Goal: Transaction & Acquisition: Book appointment/travel/reservation

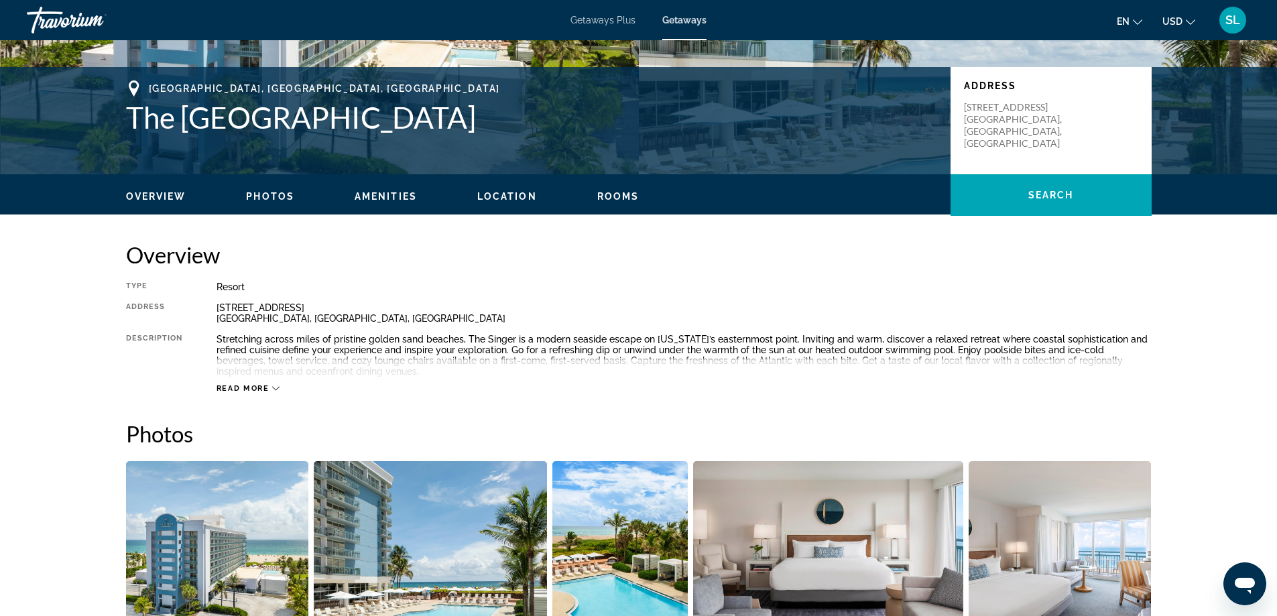
click at [235, 386] on span "Read more" at bounding box center [243, 388] width 53 height 9
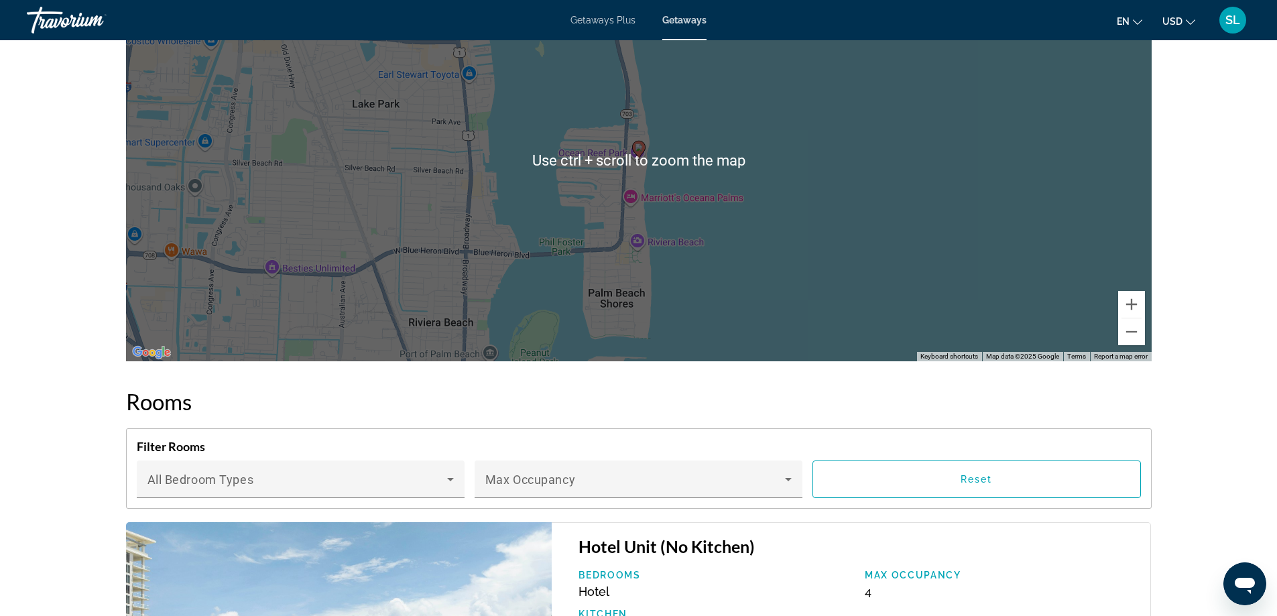
scroll to position [2012, 0]
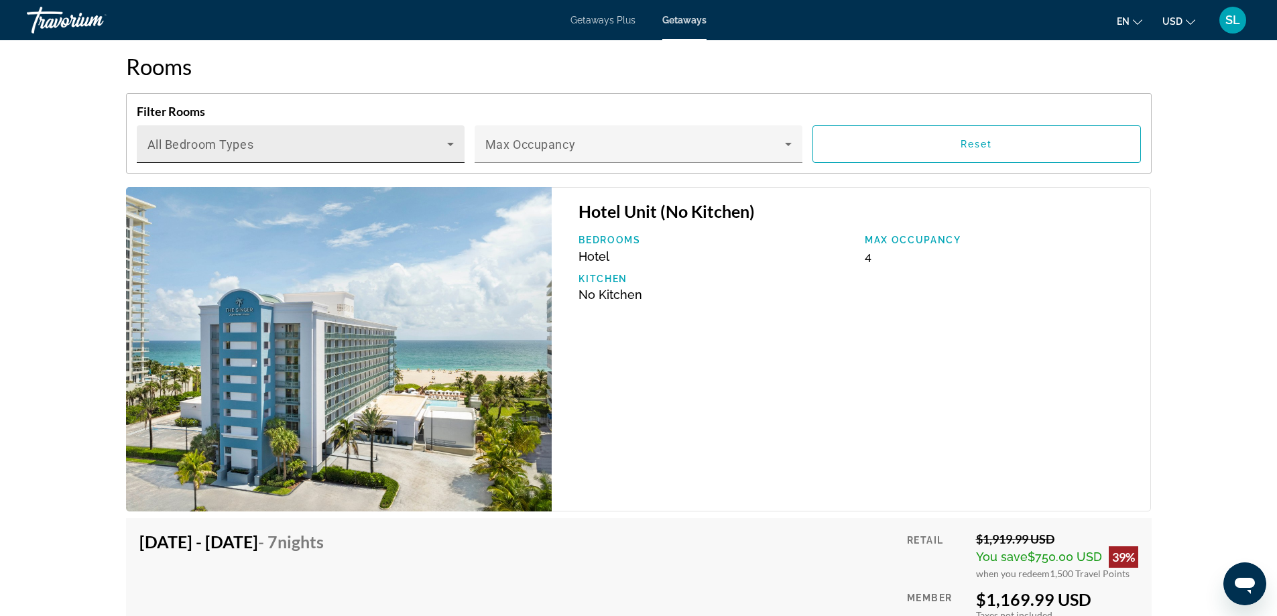
click at [410, 133] on div "Bedroom Types All Bedroom Types" at bounding box center [301, 144] width 306 height 38
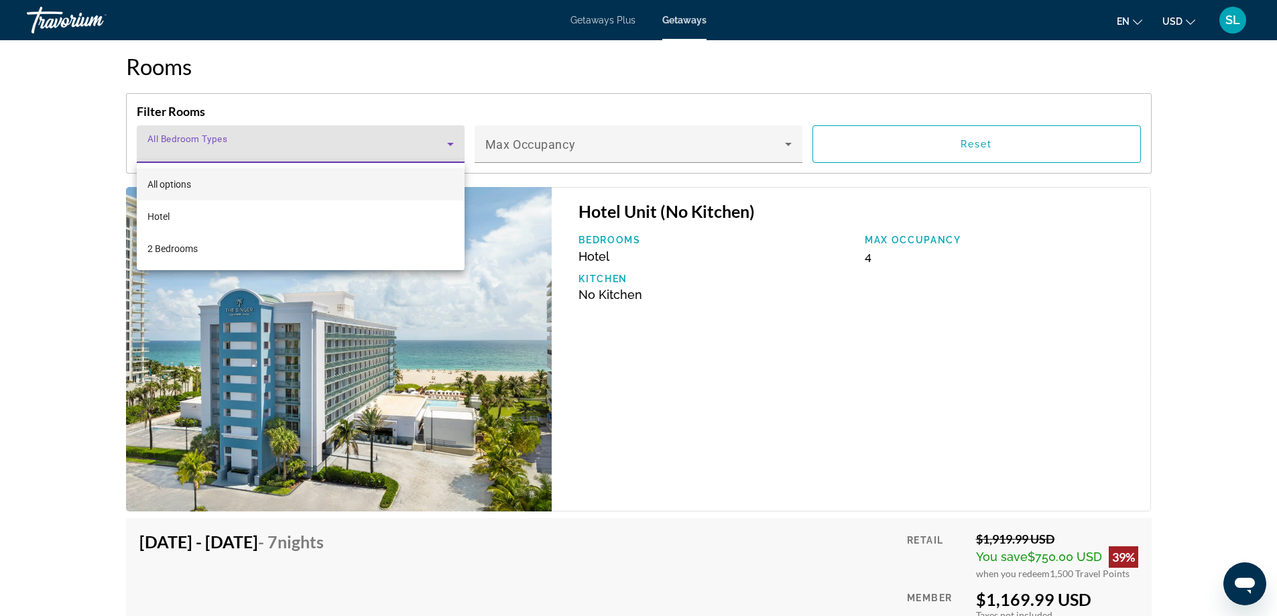
click at [410, 133] on div at bounding box center [638, 308] width 1277 height 616
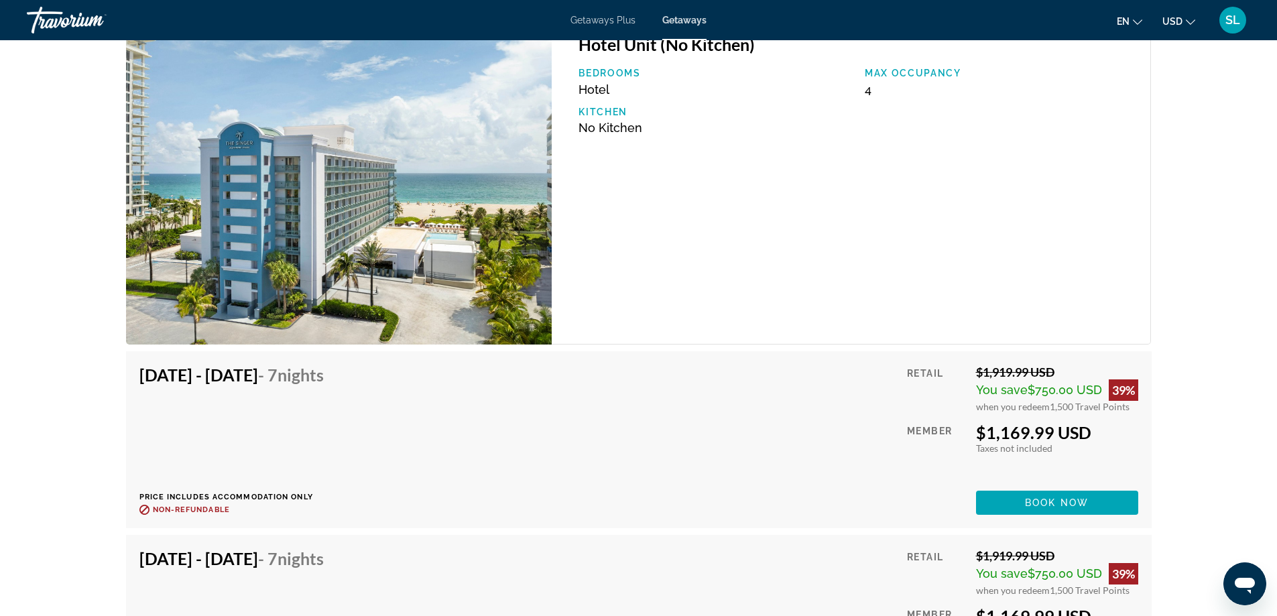
scroll to position [2146, 0]
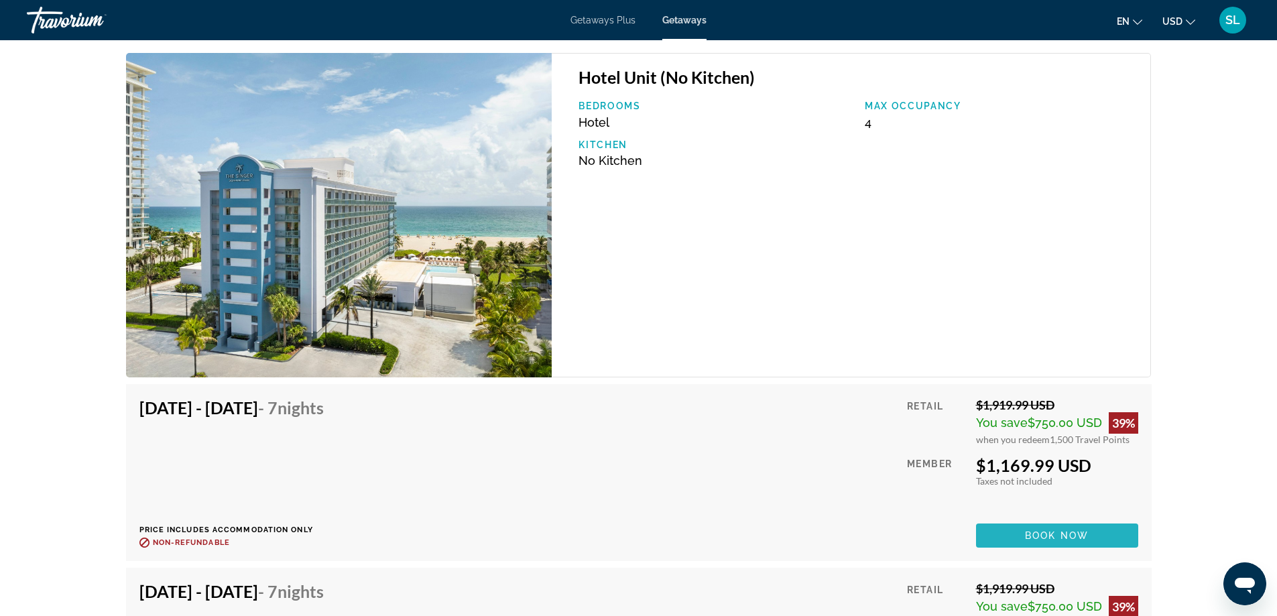
click at [1062, 538] on span "Book now" at bounding box center [1057, 535] width 64 height 11
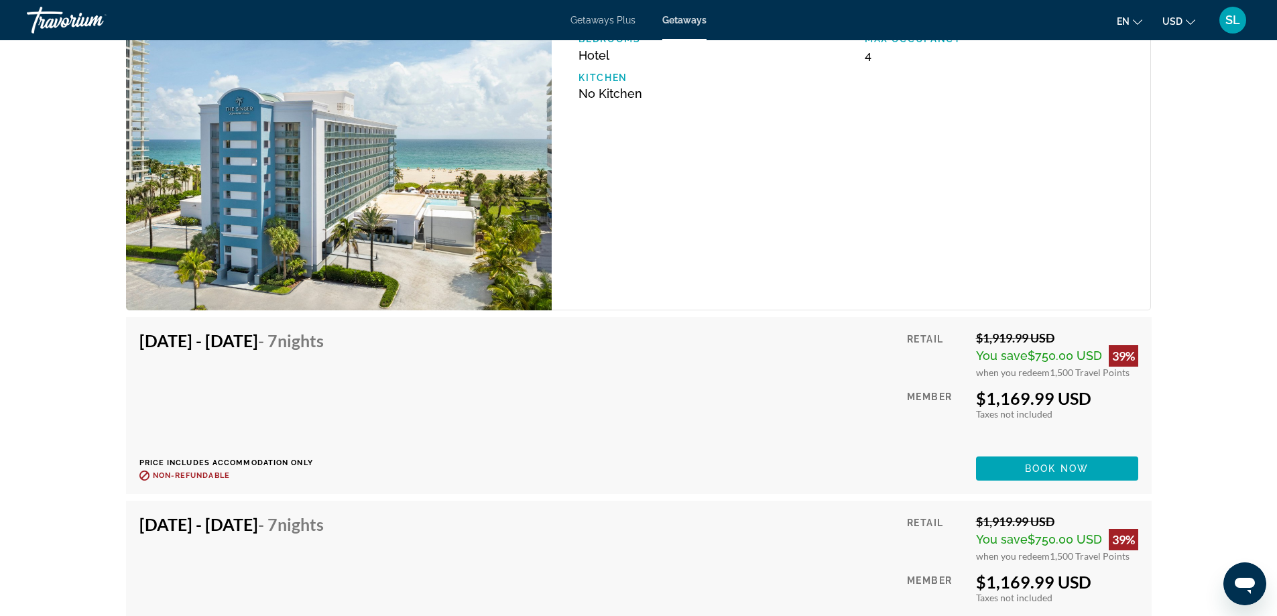
scroll to position [1878, 0]
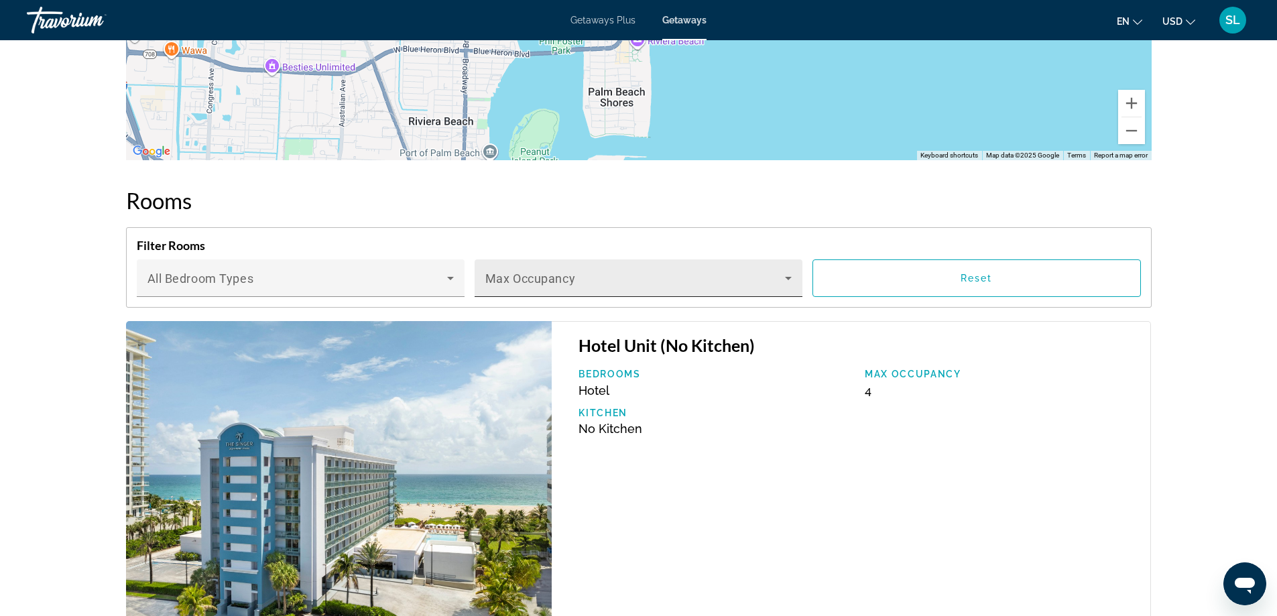
click at [566, 284] on span "Main content" at bounding box center [635, 284] width 300 height 16
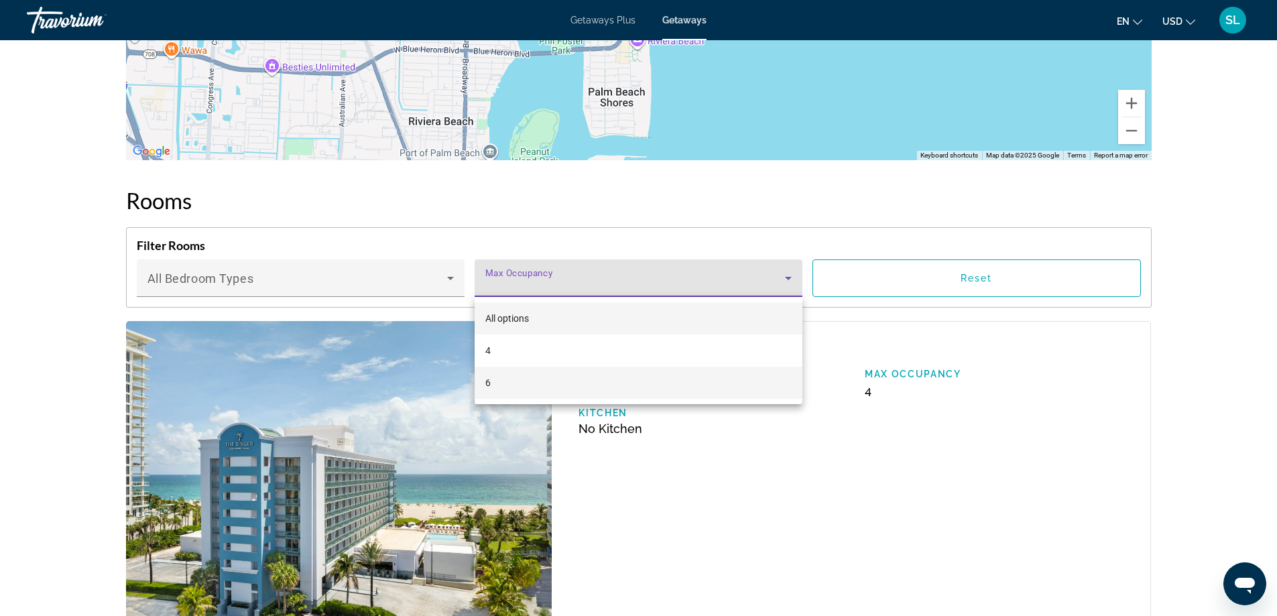
click at [512, 382] on mat-option "6" at bounding box center [639, 383] width 328 height 32
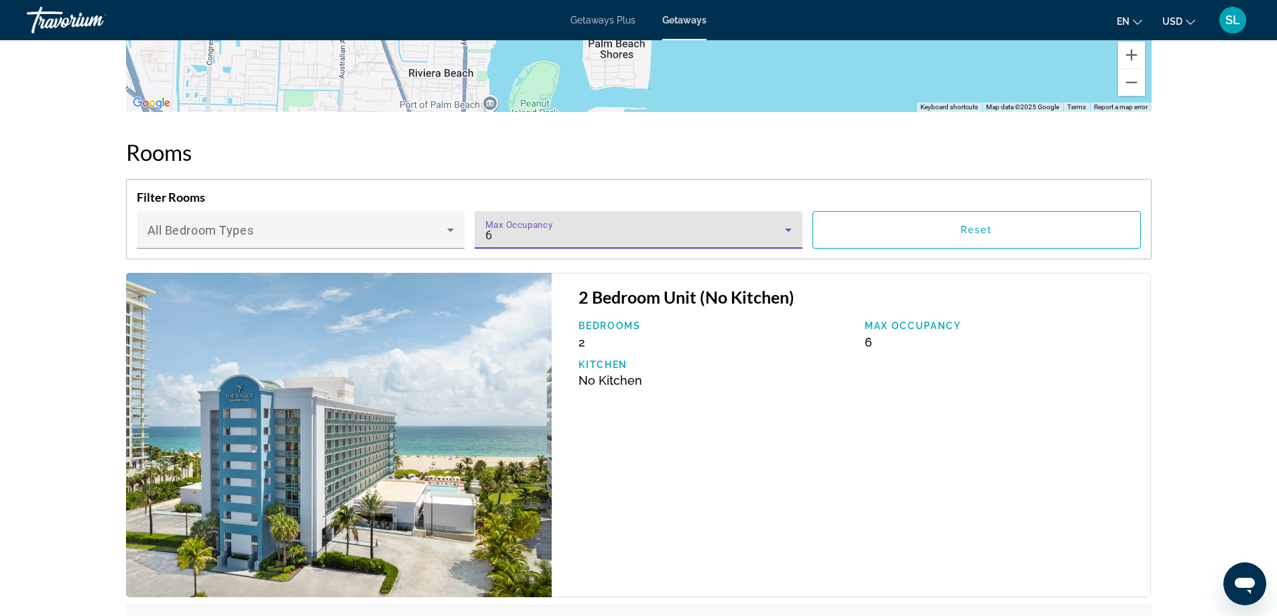
scroll to position [1810, 0]
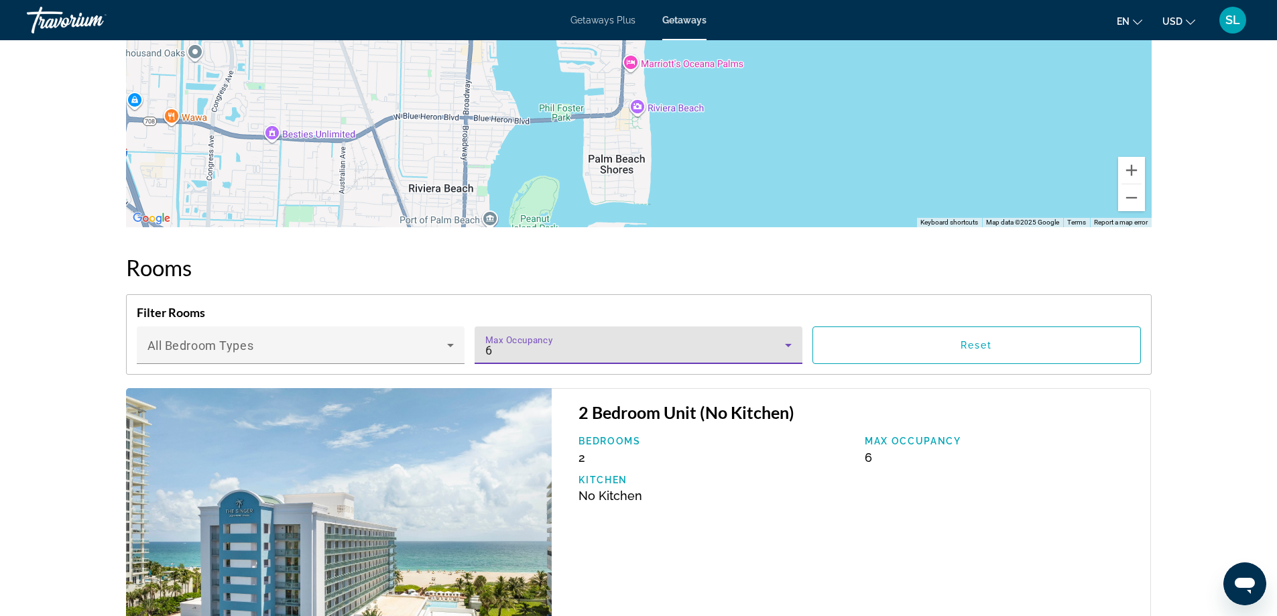
click at [569, 347] on div "6" at bounding box center [635, 351] width 300 height 16
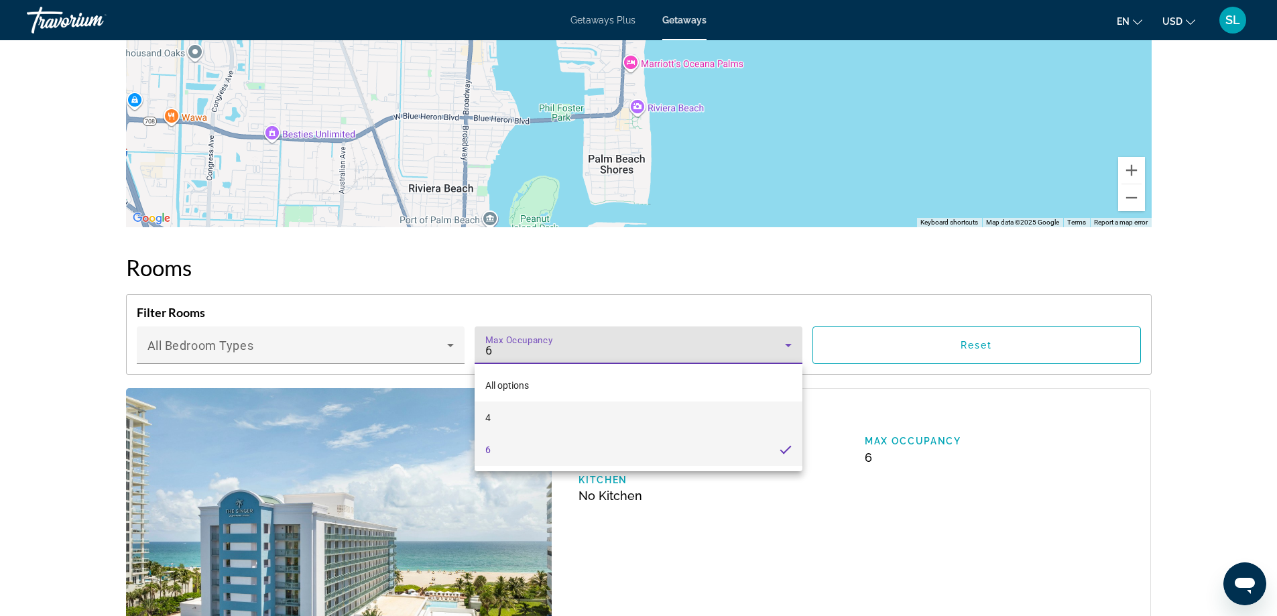
click at [520, 410] on mat-option "4" at bounding box center [639, 418] width 328 height 32
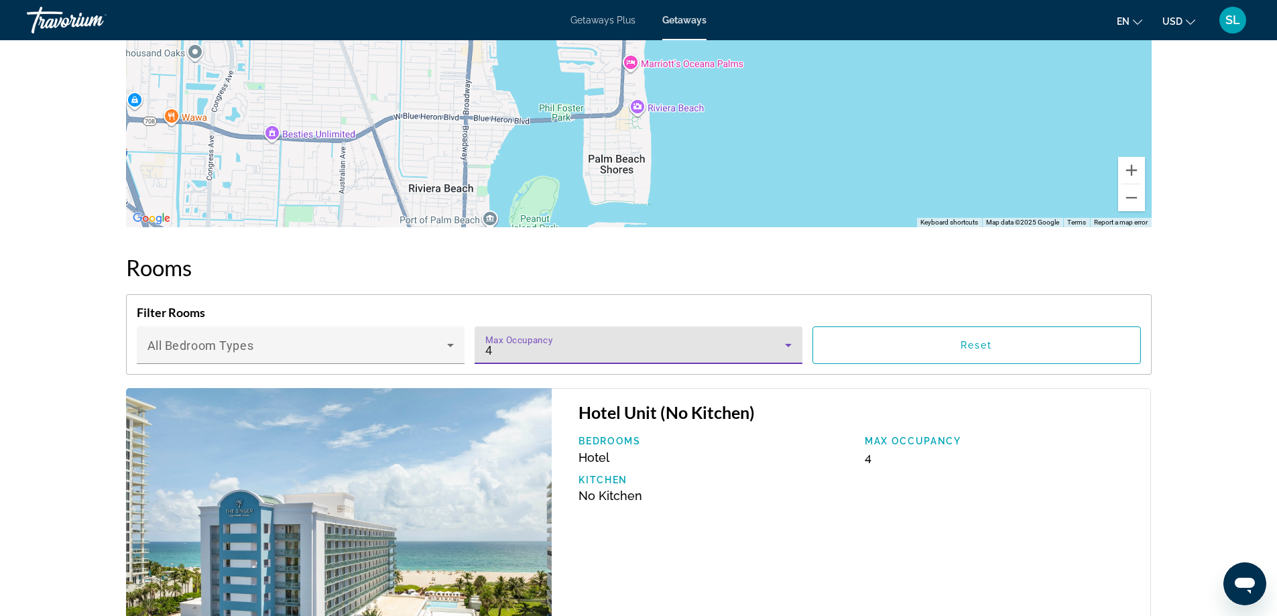
scroll to position [1945, 0]
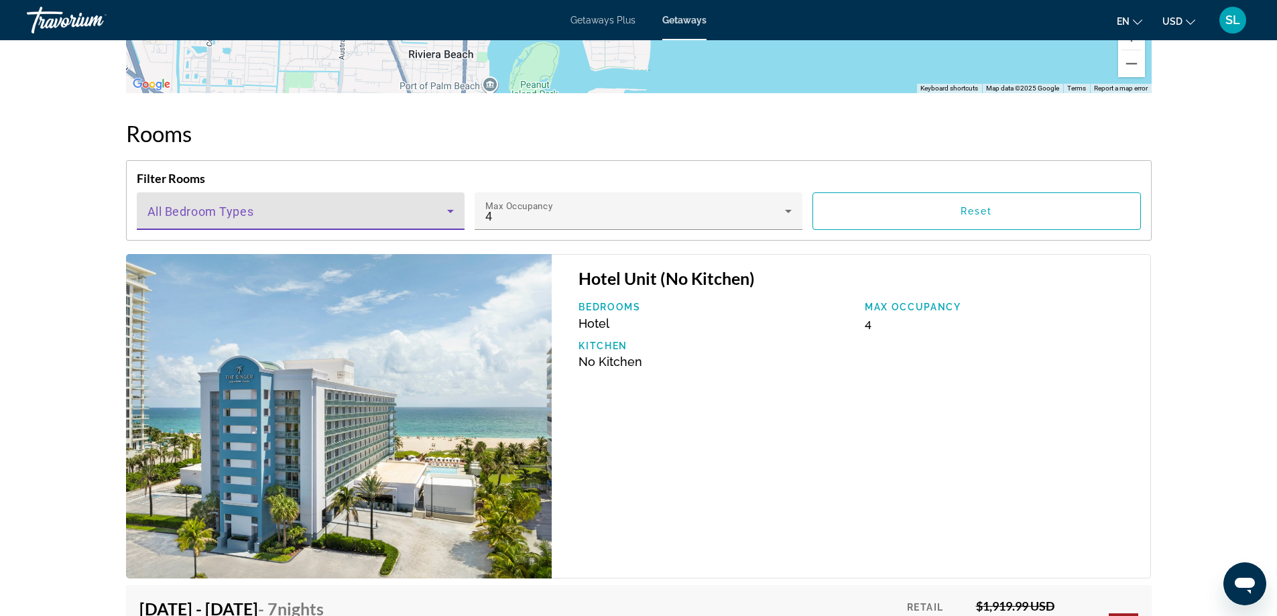
click at [398, 217] on span "Main content" at bounding box center [298, 217] width 300 height 16
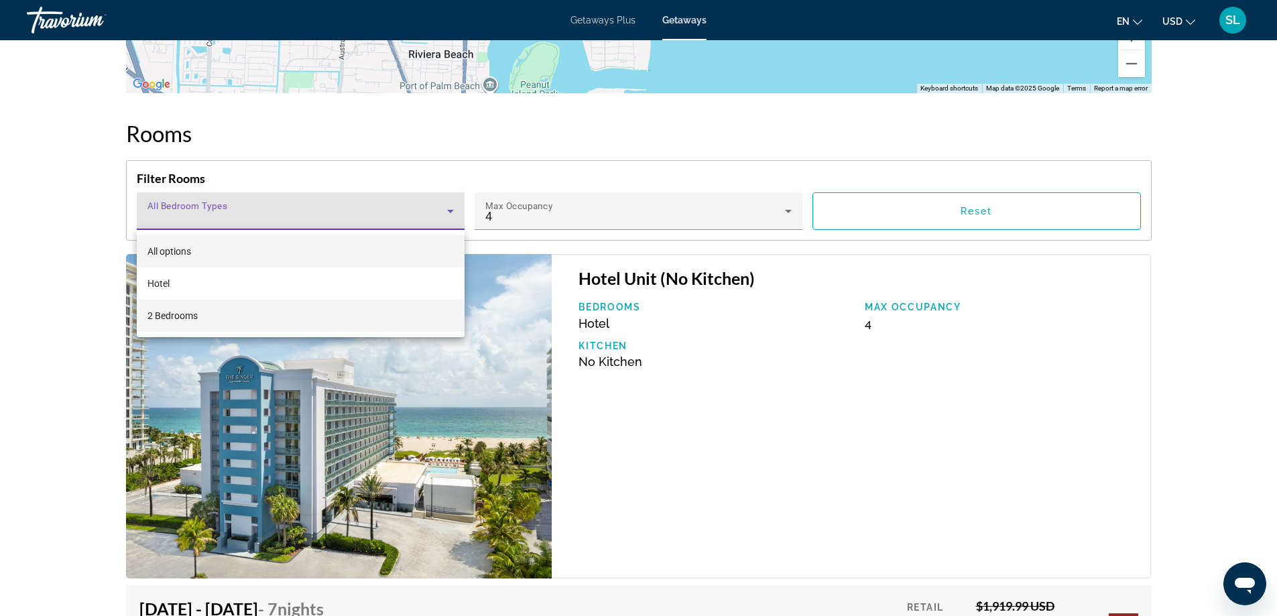
click at [303, 314] on mat-option "2 Bedrooms" at bounding box center [301, 316] width 328 height 32
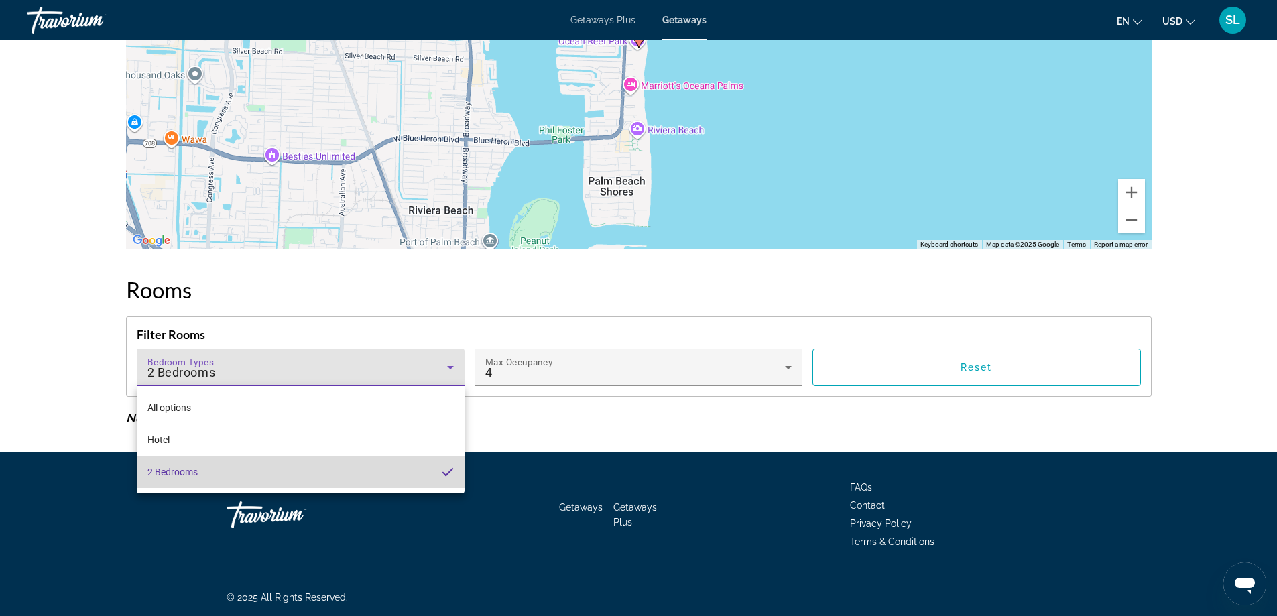
scroll to position [1788, 0]
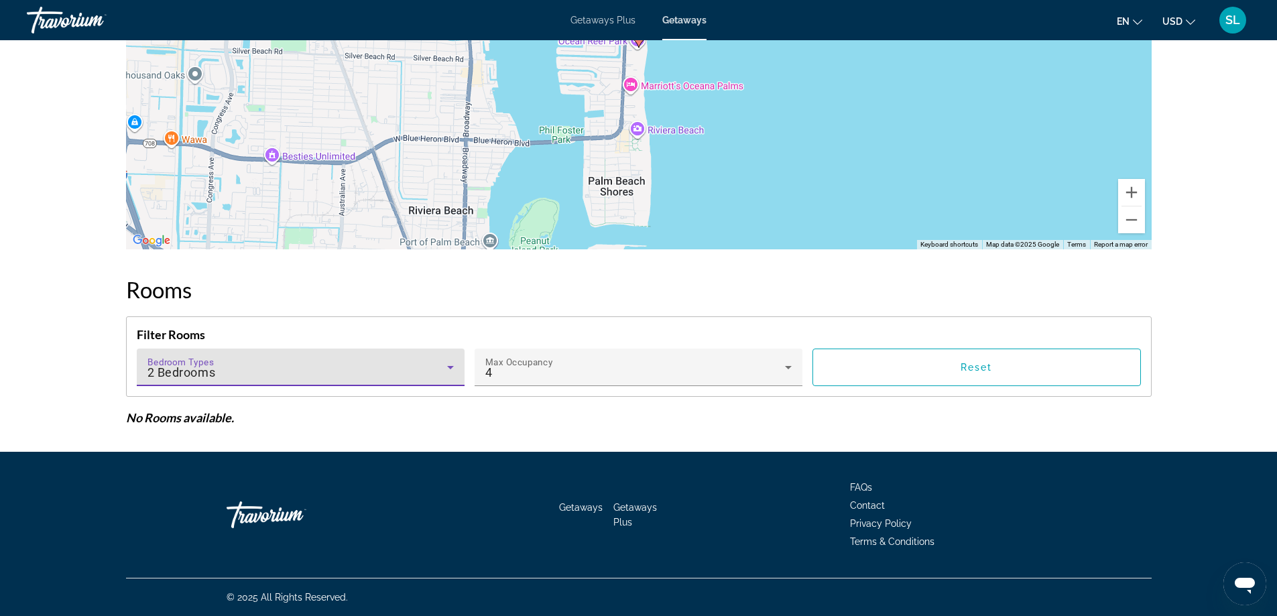
click at [376, 368] on div "2 Bedrooms" at bounding box center [298, 373] width 300 height 16
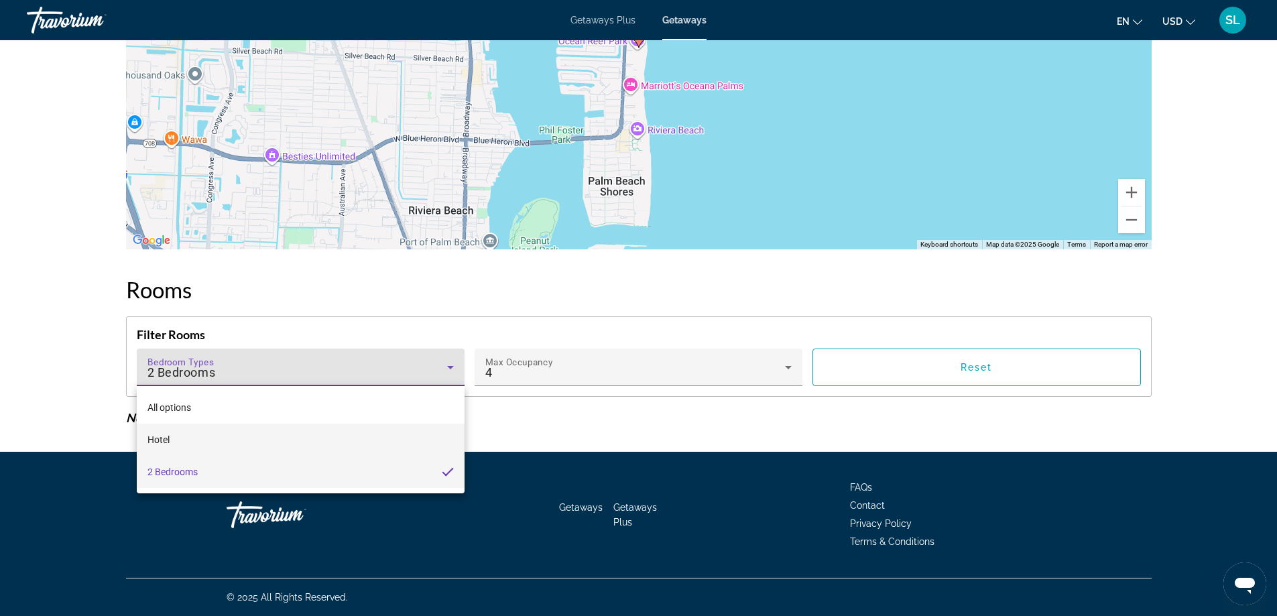
click at [257, 437] on mat-option "Hotel" at bounding box center [301, 440] width 328 height 32
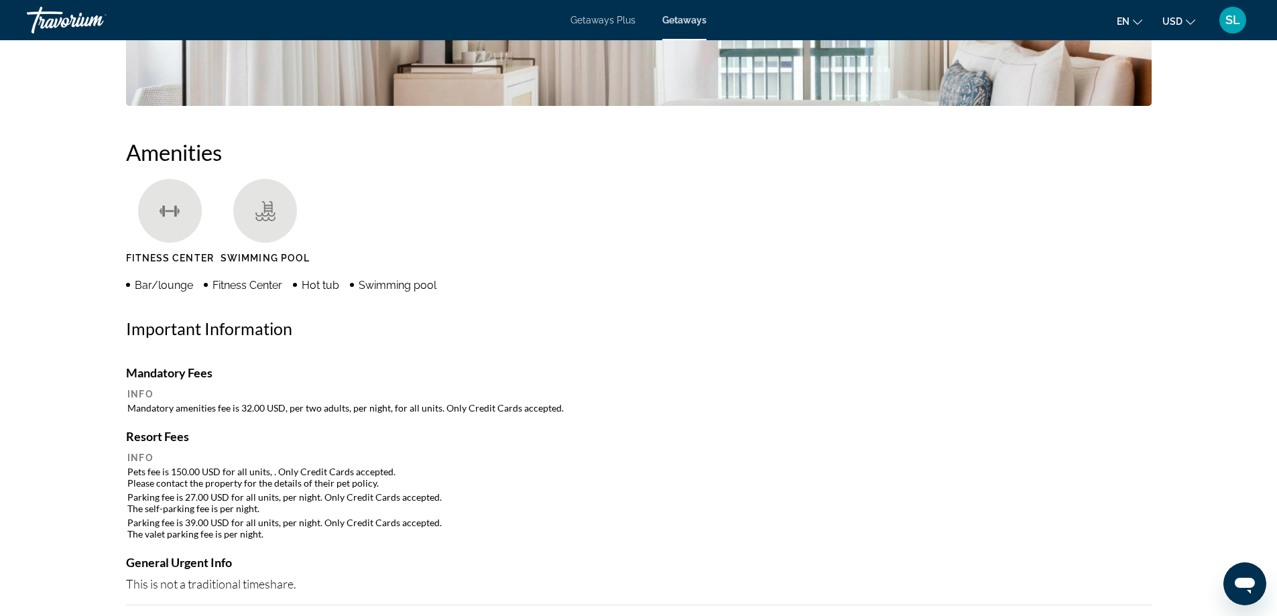
scroll to position [1118, 0]
